Goal: Information Seeking & Learning: Learn about a topic

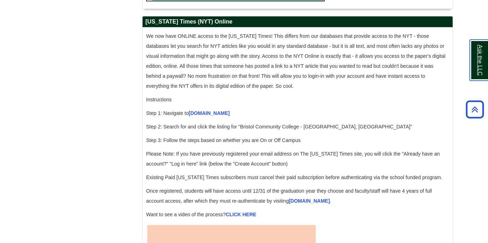
scroll to position [692, 0]
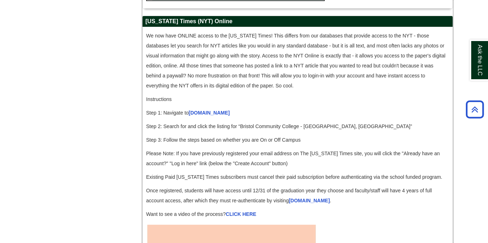
click at [421, 91] on p "We now have ONLINE access to the New York Times! This differs from our database…" at bounding box center [297, 61] width 303 height 60
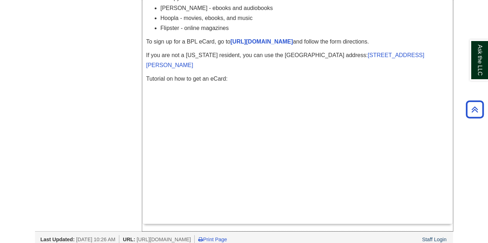
scroll to position [2256, 0]
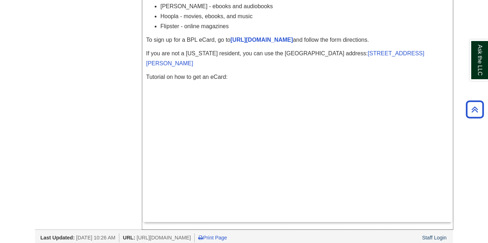
click at [421, 99] on p at bounding box center [297, 144] width 303 height 116
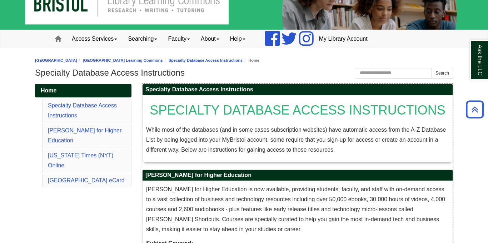
scroll to position [0, 0]
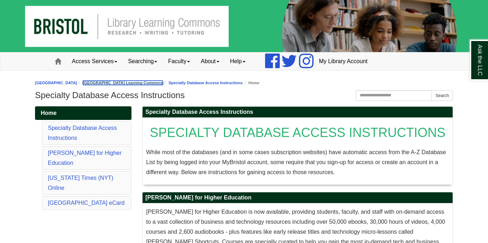
click at [152, 81] on link "[GEOGRAPHIC_DATA] Learning Commons" at bounding box center [123, 83] width 80 height 4
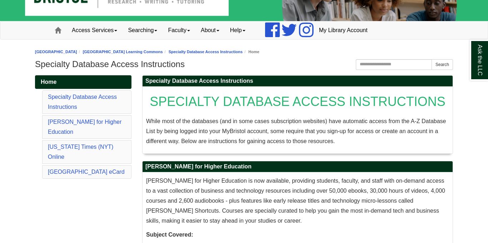
scroll to position [31, 0]
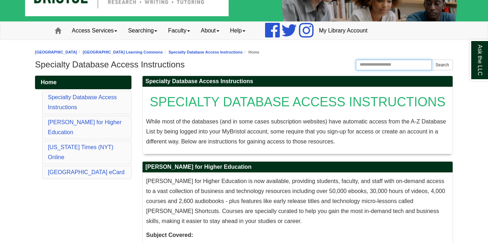
click at [398, 64] on input "Search the Website" at bounding box center [394, 65] width 76 height 11
type input "**********"
click at [432, 60] on button "Search" at bounding box center [442, 65] width 21 height 11
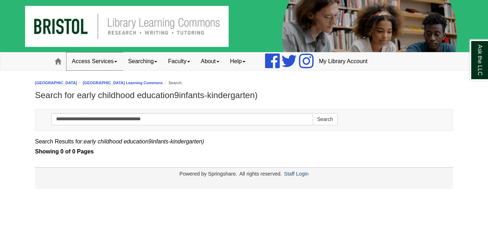
click at [92, 60] on link "Access Services" at bounding box center [94, 62] width 56 height 18
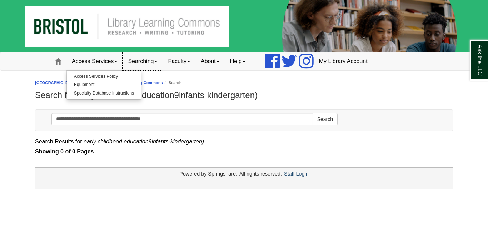
click at [142, 59] on link "Searching" at bounding box center [143, 62] width 40 height 18
